Goal: Transaction & Acquisition: Subscribe to service/newsletter

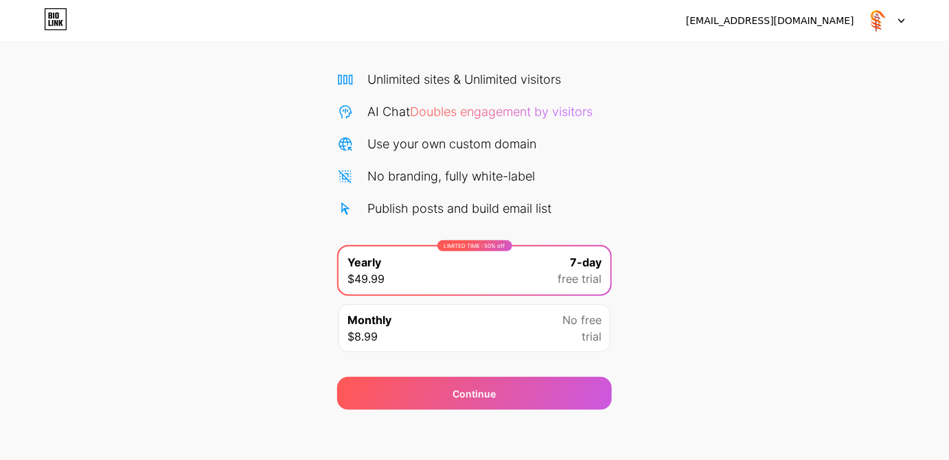
scroll to position [91, 0]
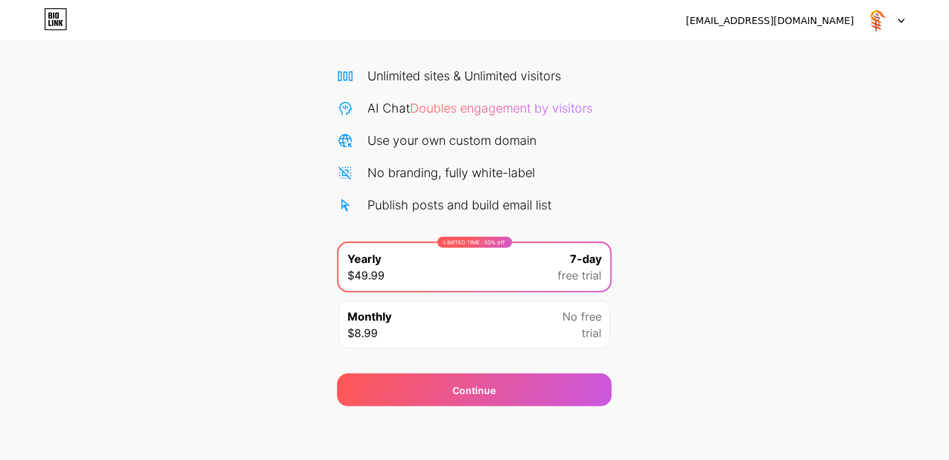
click at [64, 10] on icon at bounding box center [55, 19] width 23 height 22
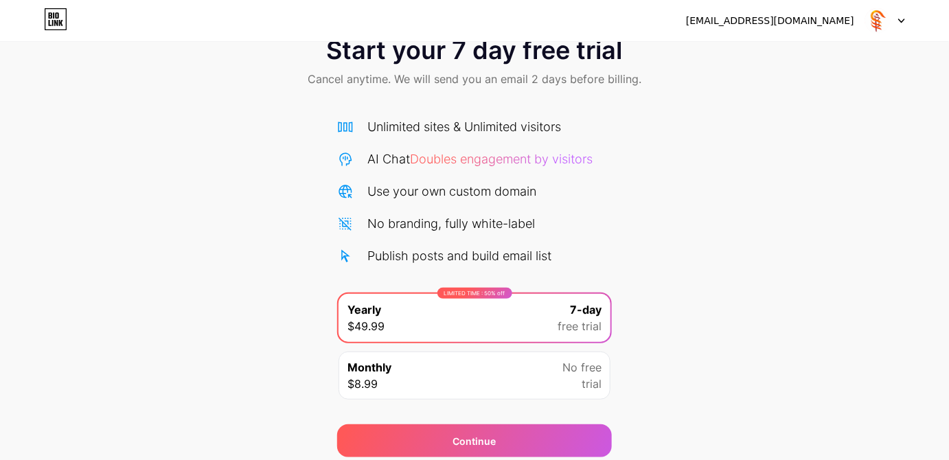
scroll to position [91, 0]
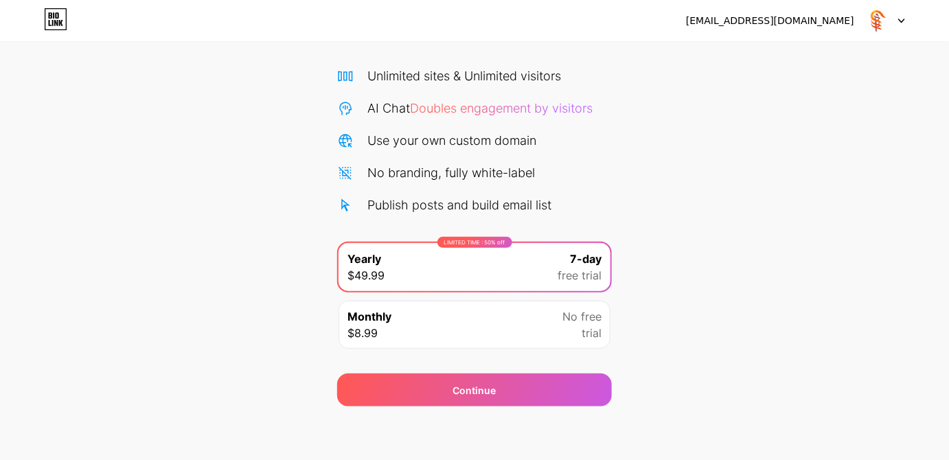
click at [772, 22] on div "[EMAIL_ADDRESS][DOMAIN_NAME]" at bounding box center [770, 21] width 168 height 14
